Goal: Task Accomplishment & Management: Manage account settings

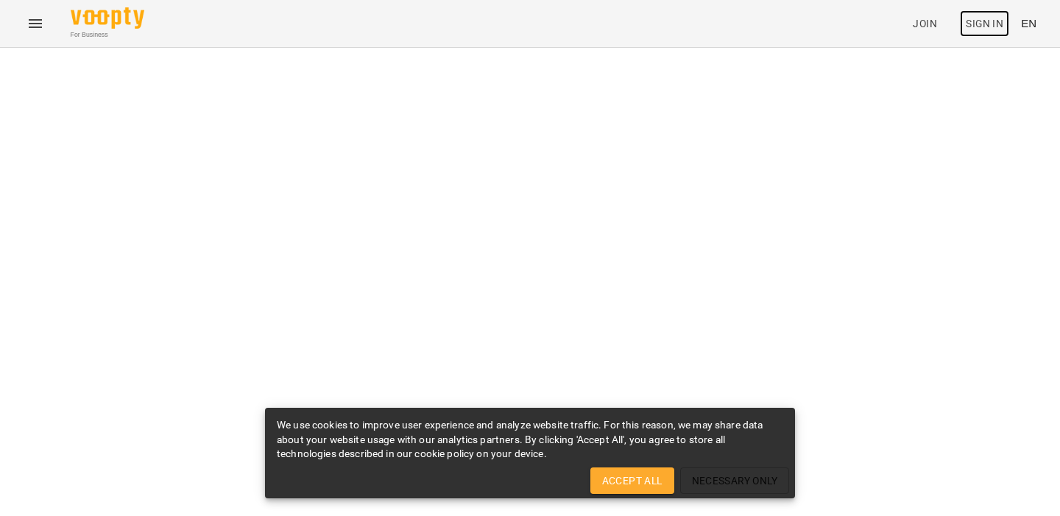
click at [980, 21] on span "Sign In" at bounding box center [985, 24] width 38 height 18
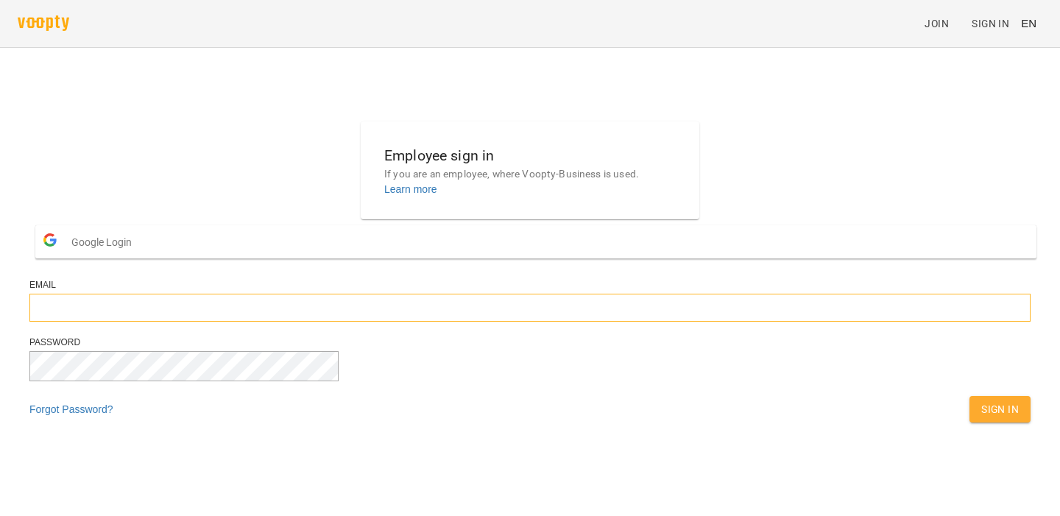
click at [501, 322] on input "email" at bounding box center [529, 308] width 1001 height 28
type input "**********"
click at [981, 418] on span "Sign In" at bounding box center [1000, 409] width 38 height 18
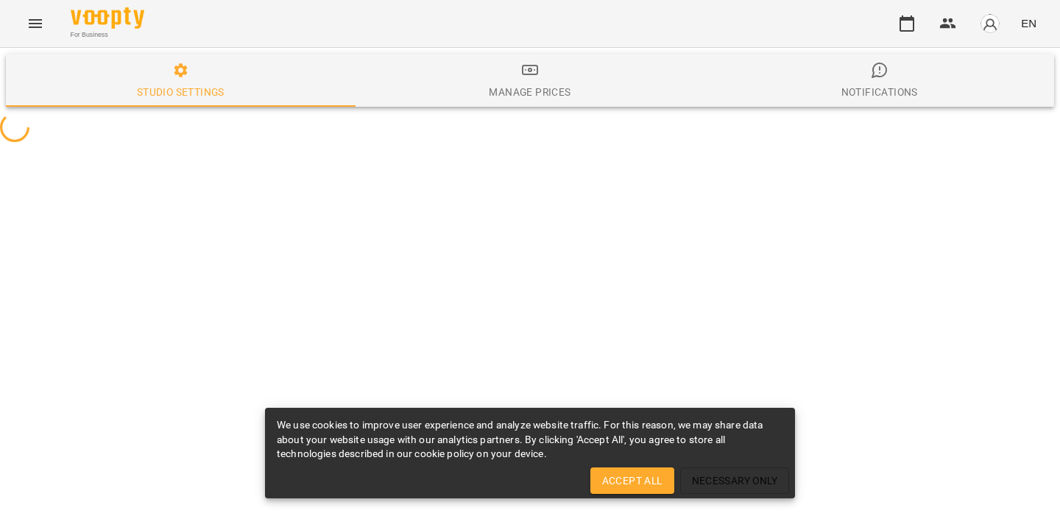
select select "**"
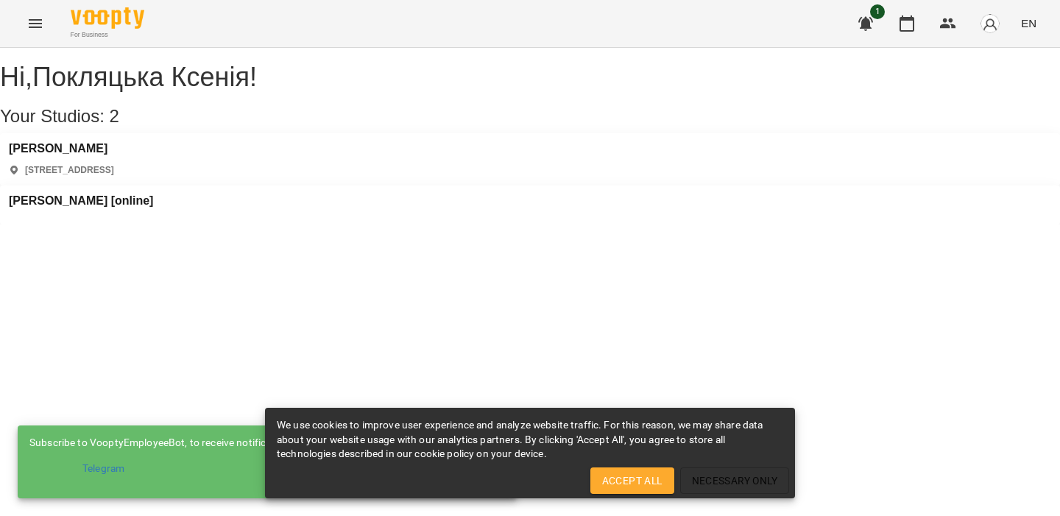
click at [638, 478] on span "Accept All" at bounding box center [632, 481] width 60 height 18
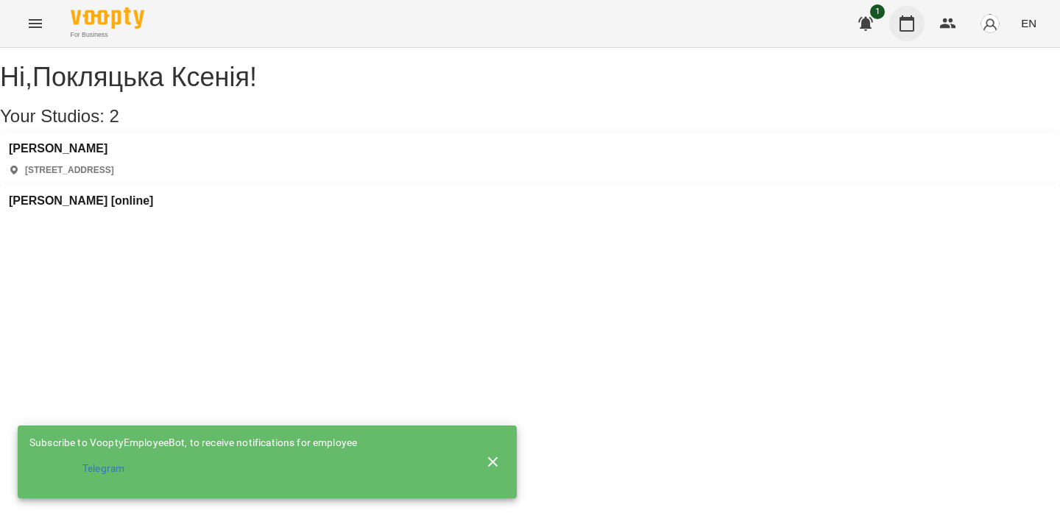
click at [909, 22] on icon "button" at bounding box center [907, 24] width 18 height 18
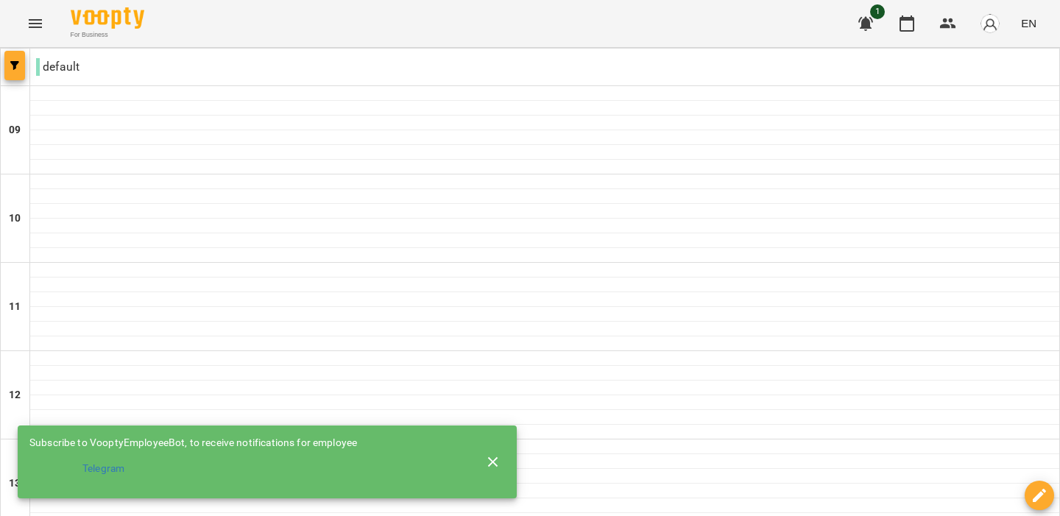
click at [10, 58] on button "button" at bounding box center [14, 65] width 21 height 29
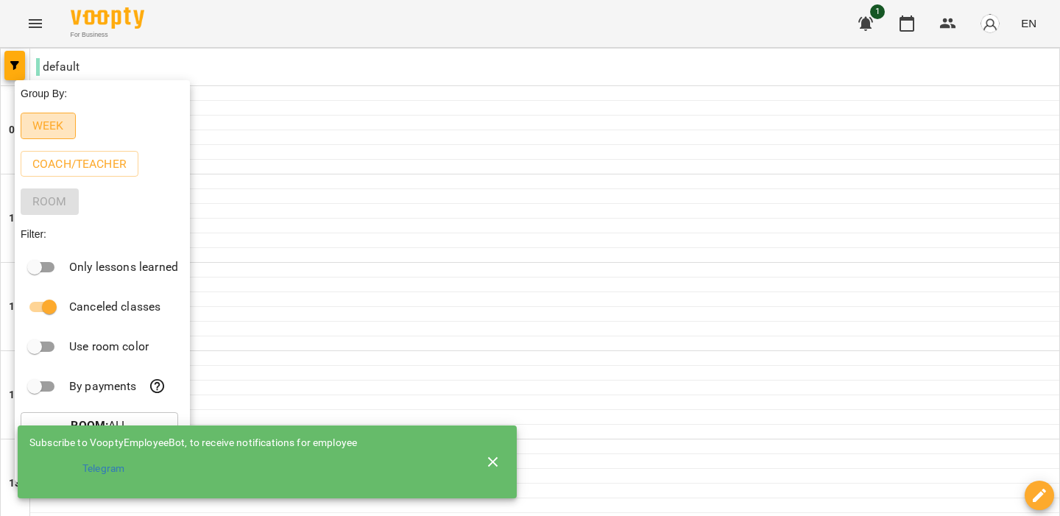
click at [60, 119] on button "Week" at bounding box center [48, 126] width 55 height 26
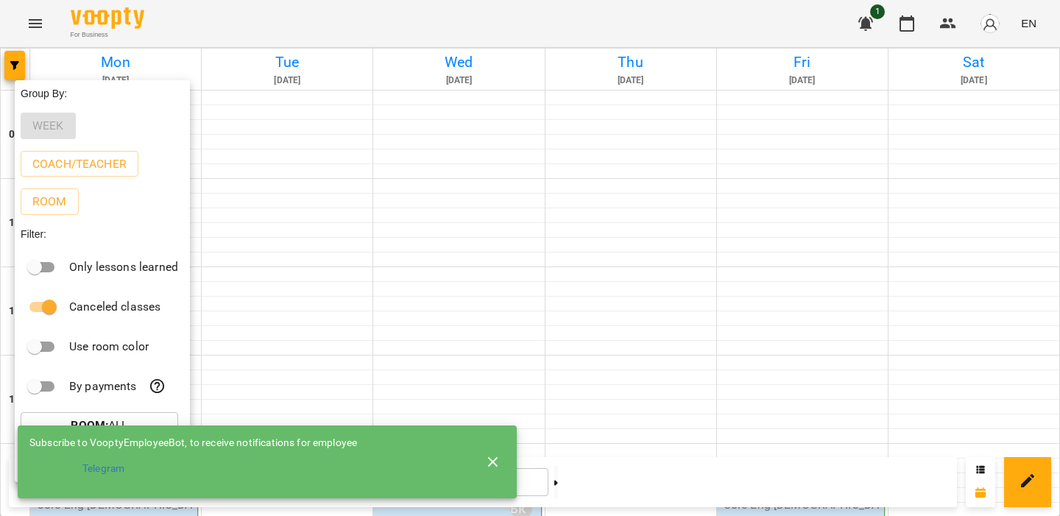
click at [498, 453] on icon "button" at bounding box center [493, 462] width 18 height 18
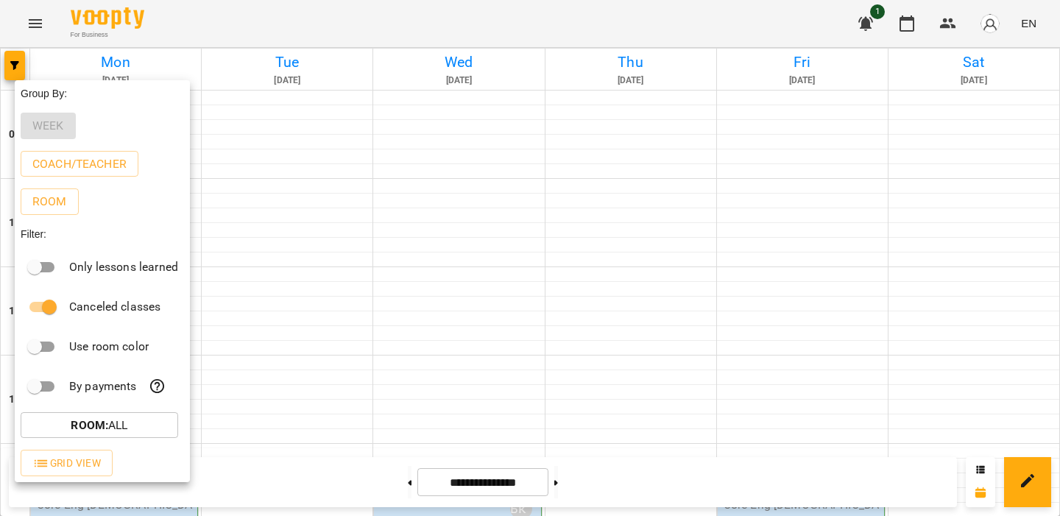
click at [387, 384] on div at bounding box center [530, 258] width 1060 height 516
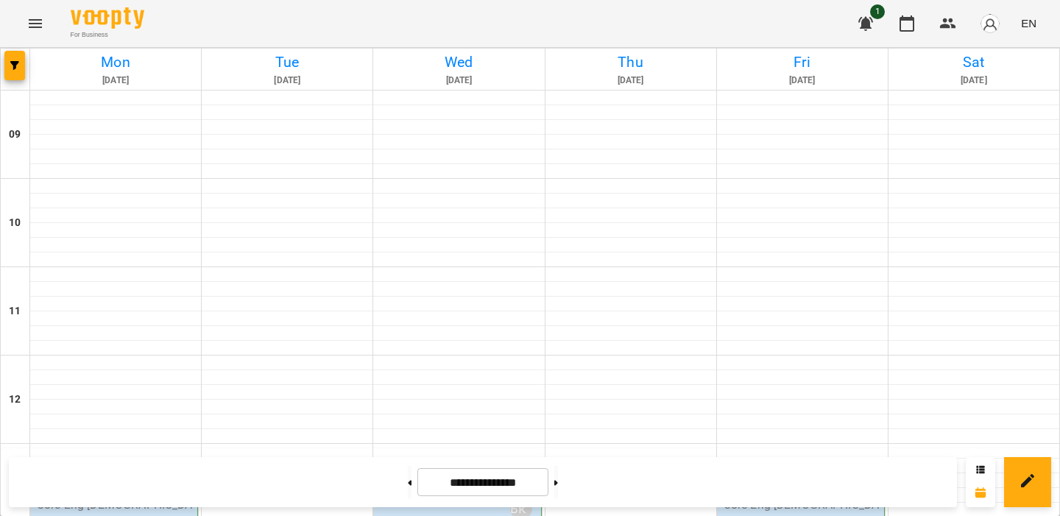
scroll to position [361, 0]
click at [1041, 26] on div "1 EN" at bounding box center [945, 23] width 194 height 38
click at [1041, 18] on div "1 EN" at bounding box center [945, 23] width 194 height 38
click at [1033, 23] on span "EN" at bounding box center [1028, 22] width 15 height 15
click at [998, 81] on div "Українська" at bounding box center [1000, 83] width 75 height 26
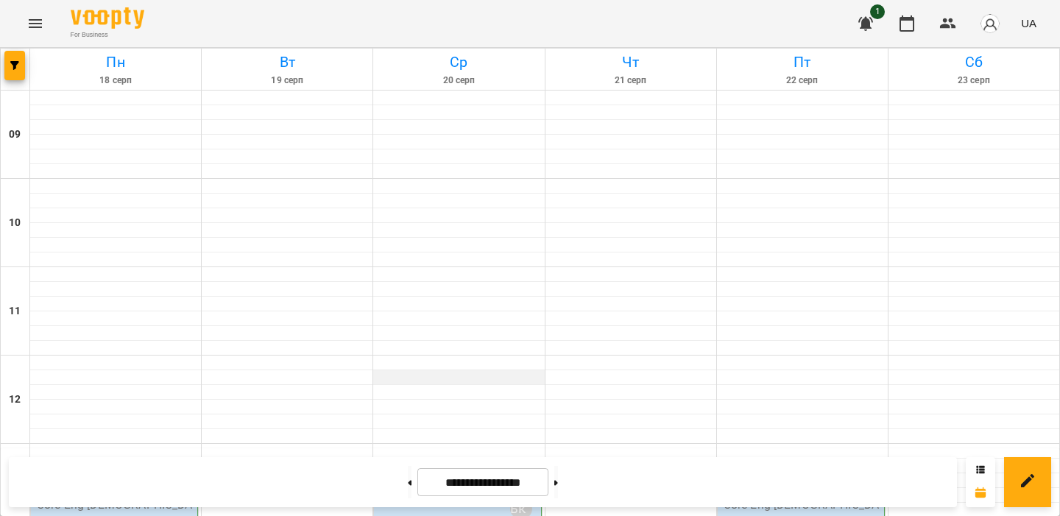
scroll to position [532, 0]
